Goal: Navigation & Orientation: Find specific page/section

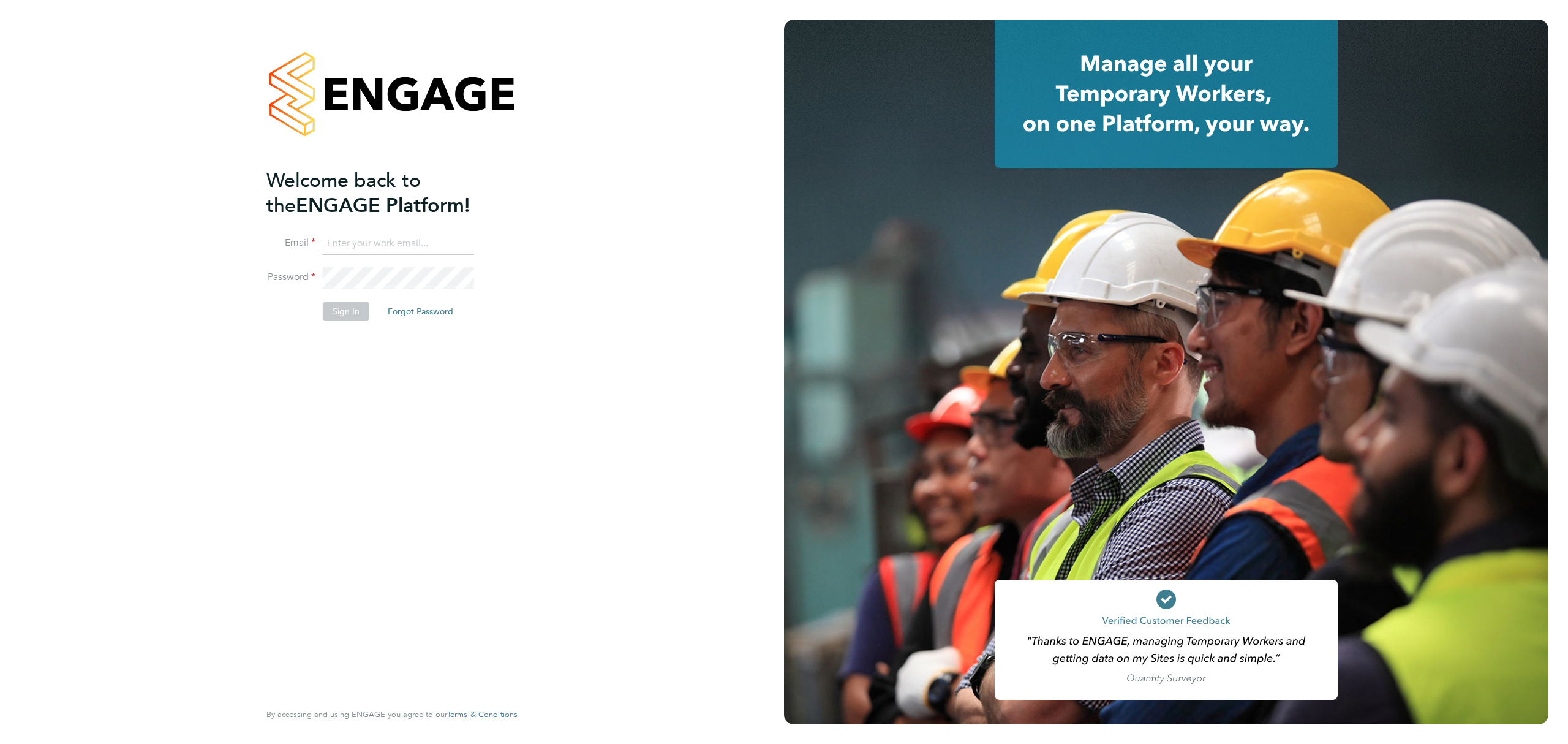
type input "[PERSON_NAME][EMAIL_ADDRESS][DOMAIN_NAME]"
click at [366, 309] on button "Sign In" at bounding box center [346, 311] width 47 height 20
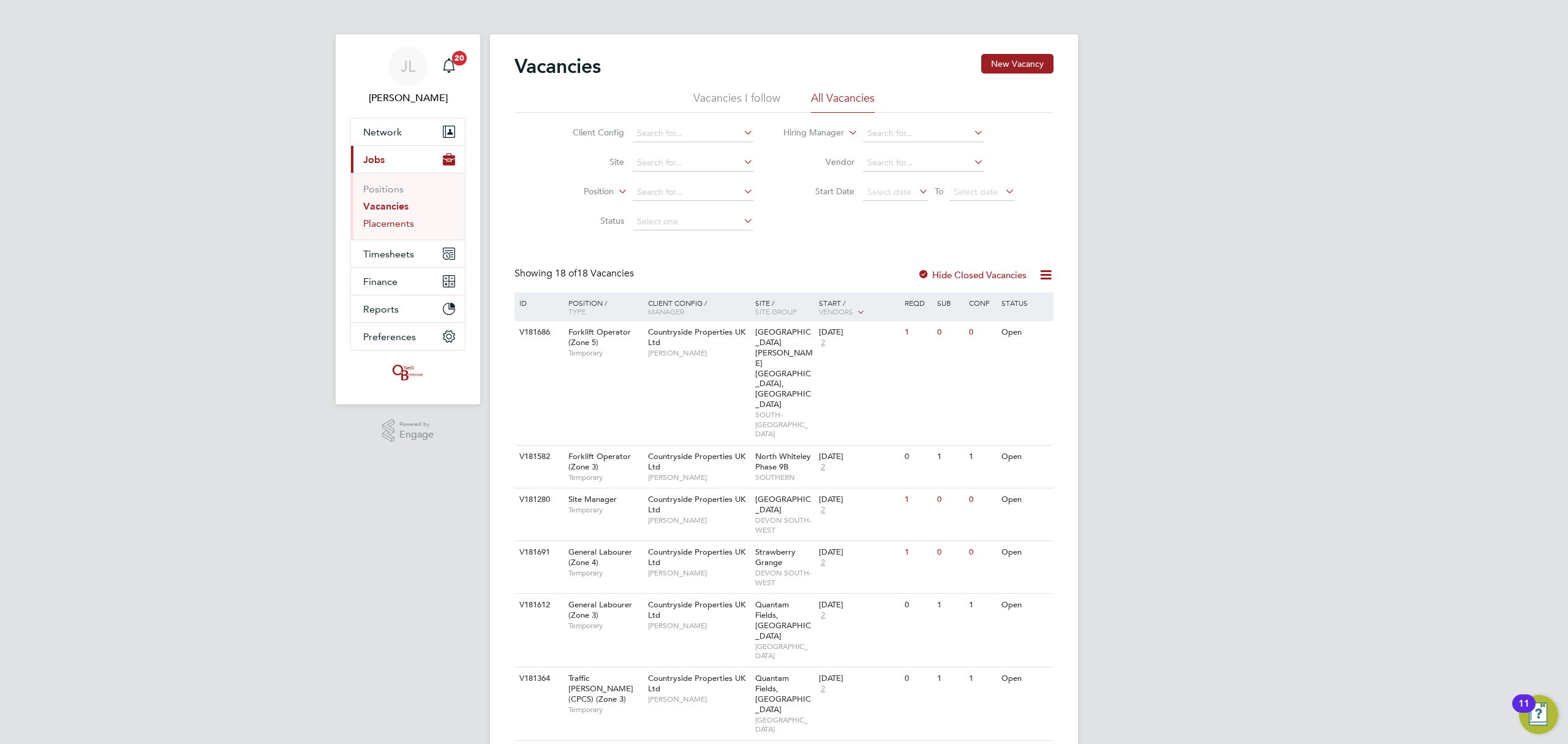
click at [392, 223] on link "Placements" at bounding box center [389, 224] width 51 height 12
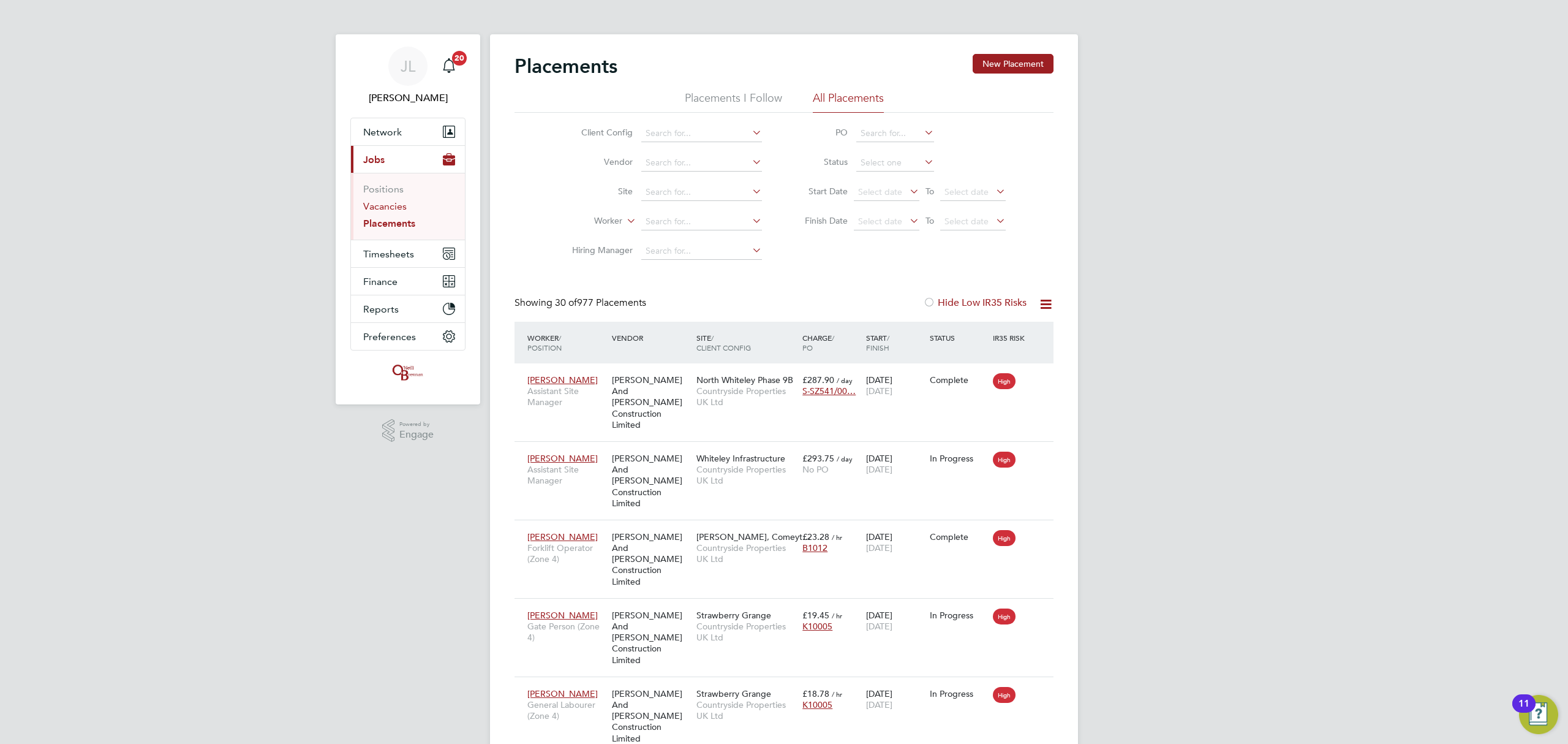
click at [394, 206] on link "Vacancies" at bounding box center [385, 206] width 44 height 12
